Goal: Information Seeking & Learning: Learn about a topic

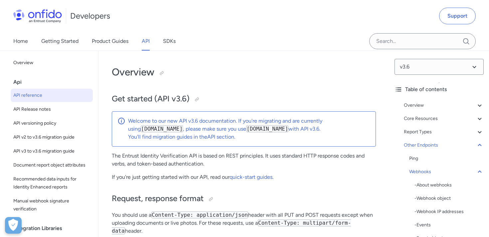
select select "http"
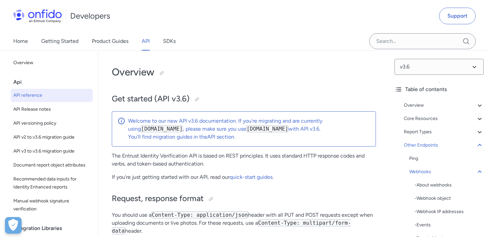
select select "http"
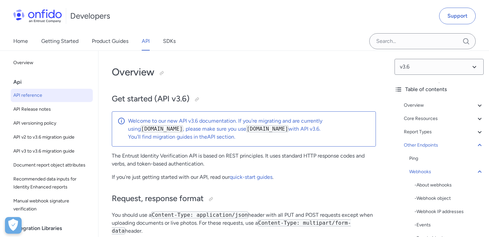
select select "http"
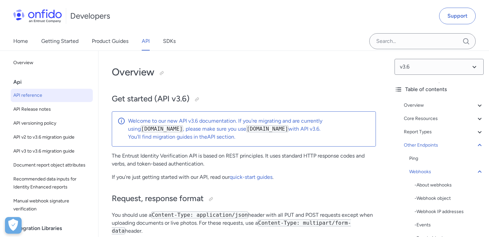
select select "http"
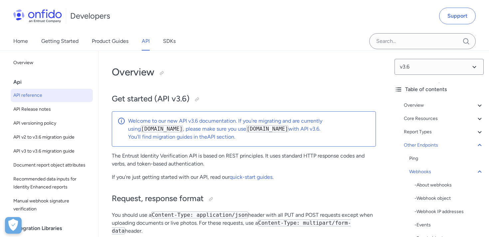
select select "http"
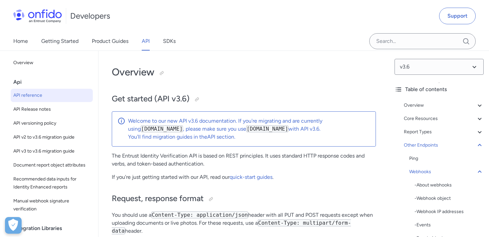
select select "http"
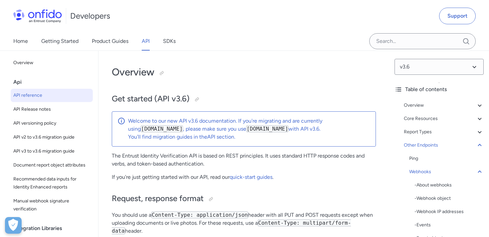
select select "http"
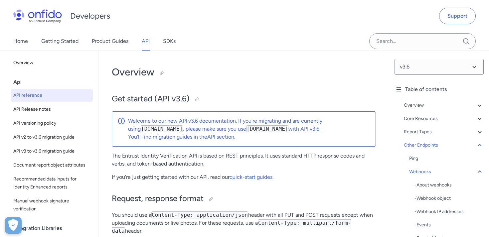
select select "http"
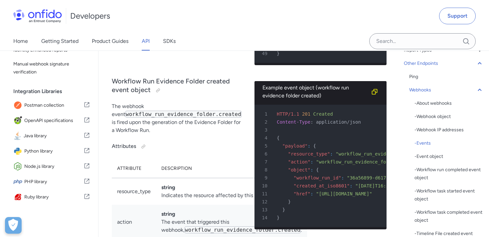
scroll to position [75, 0]
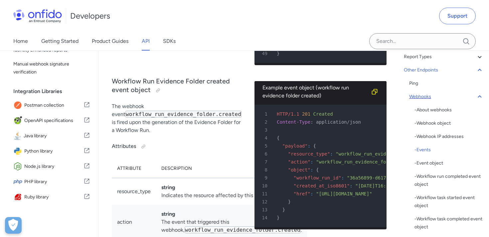
click at [427, 97] on div "Webhooks" at bounding box center [446, 97] width 75 height 8
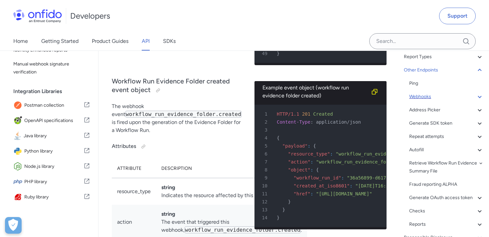
scroll to position [60606, 0]
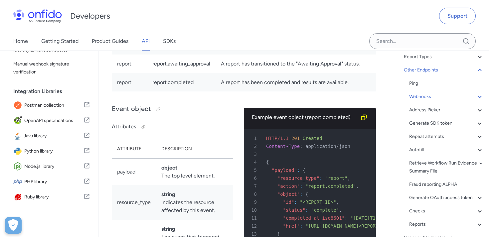
scroll to position [60736, 0]
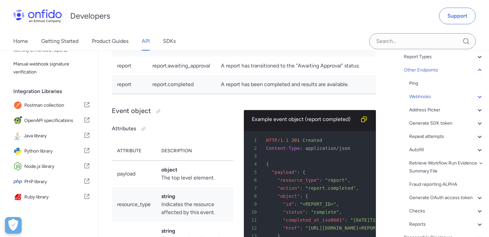
drag, startPoint x: 112, startPoint y: 64, endPoint x: 214, endPoint y: 152, distance: 134.4
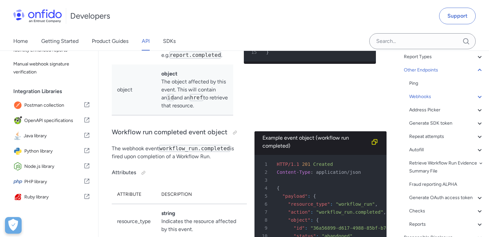
scroll to position [60951, 0]
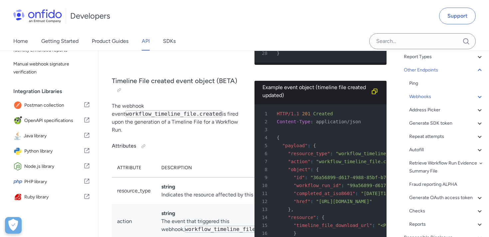
scroll to position [61900, 0]
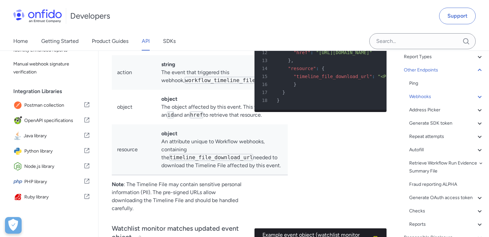
scroll to position [62022, 0]
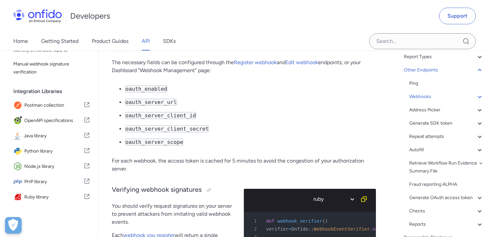
scroll to position [63196, 0]
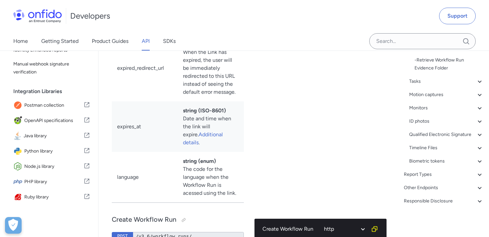
scroll to position [17849, 0]
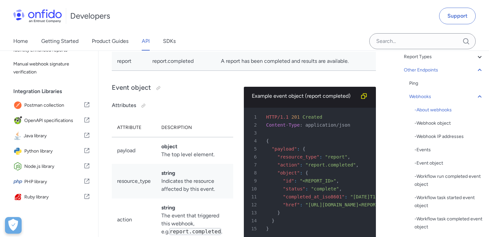
scroll to position [60686, 0]
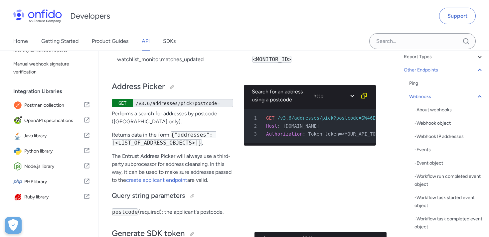
scroll to position [65199, 0]
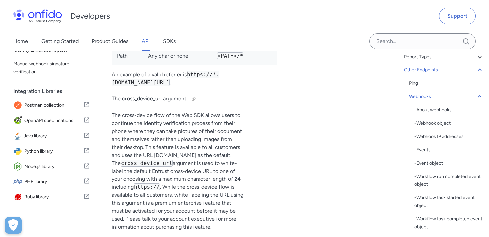
scroll to position [0, 11]
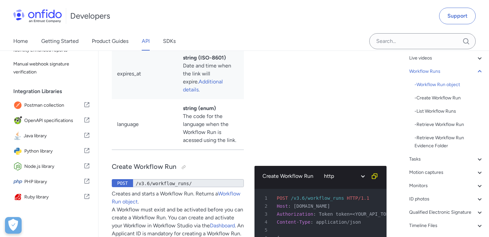
scroll to position [27, 0]
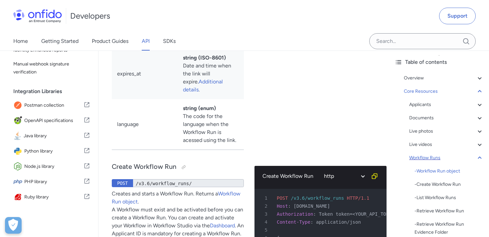
click at [479, 158] on icon at bounding box center [480, 158] width 8 height 8
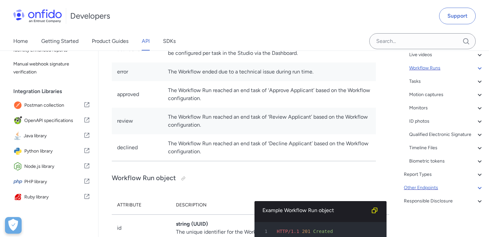
scroll to position [116, 0]
click at [483, 189] on icon at bounding box center [480, 188] width 8 height 8
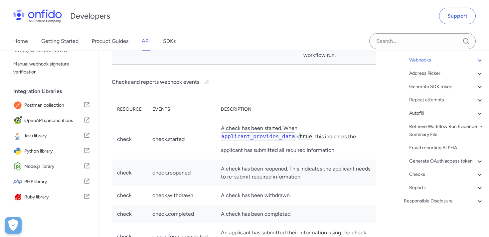
click at [430, 58] on div "Webhooks" at bounding box center [446, 60] width 75 height 8
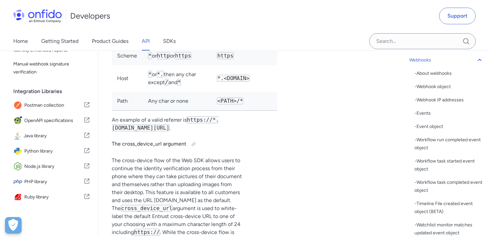
scroll to position [66299, 0]
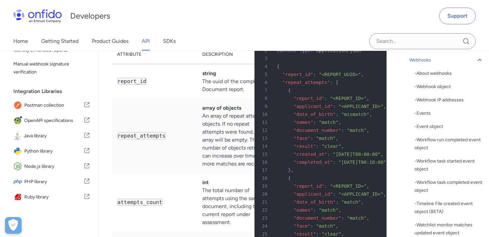
scroll to position [66982, 0]
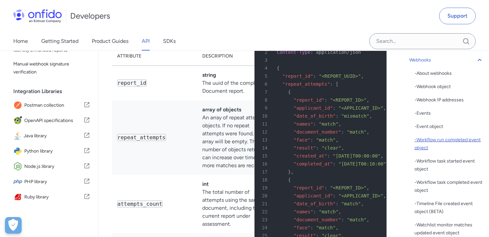
click at [439, 137] on div "- Workflow run completed event object" at bounding box center [448, 144] width 69 height 16
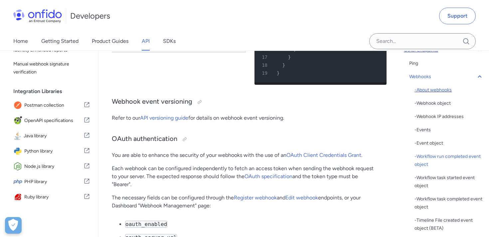
scroll to position [95, 0]
click at [425, 78] on div "Webhooks" at bounding box center [446, 76] width 75 height 8
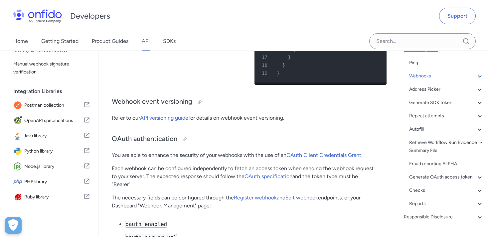
scroll to position [60606, 0]
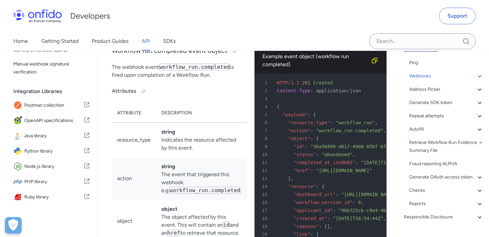
scroll to position [61071, 0]
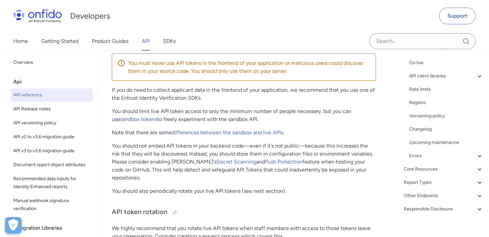
scroll to position [189, 0]
click at [481, 196] on icon at bounding box center [480, 196] width 8 height 8
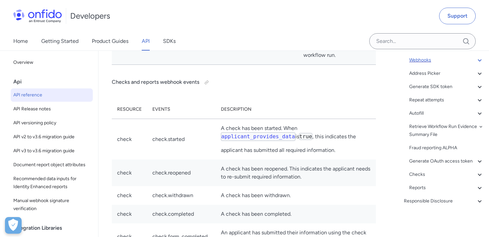
scroll to position [95, 0]
